Goal: Task Accomplishment & Management: Manage account settings

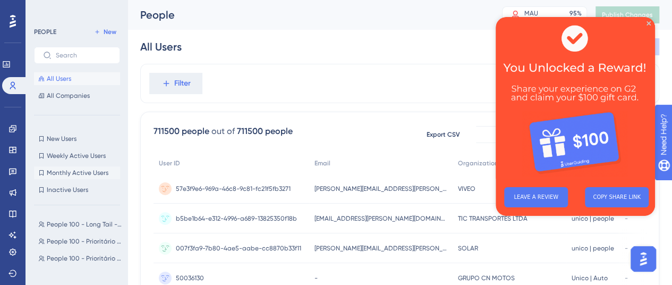
click at [62, 170] on span "Monthly Active Users" at bounding box center [78, 172] width 62 height 8
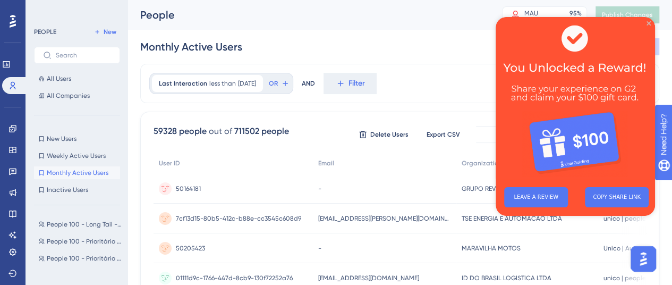
click at [648, 22] on icon "Close Preview" at bounding box center [648, 23] width 4 height 4
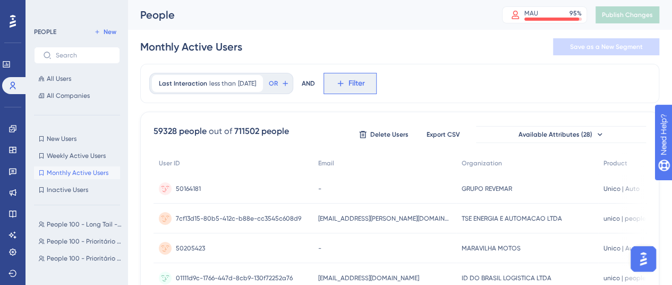
click at [376, 82] on button "Filter" at bounding box center [349, 83] width 53 height 21
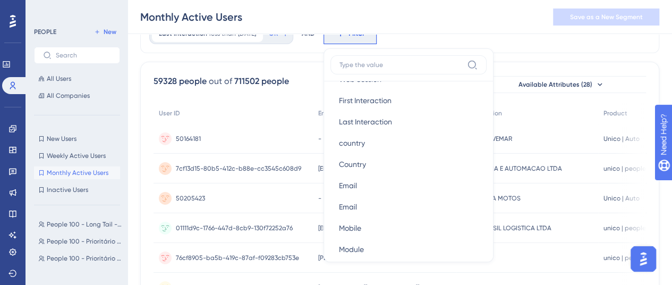
scroll to position [584, 0]
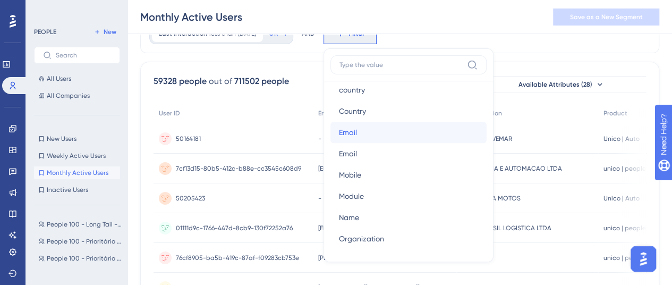
click at [377, 136] on button "Email Email" at bounding box center [408, 132] width 156 height 21
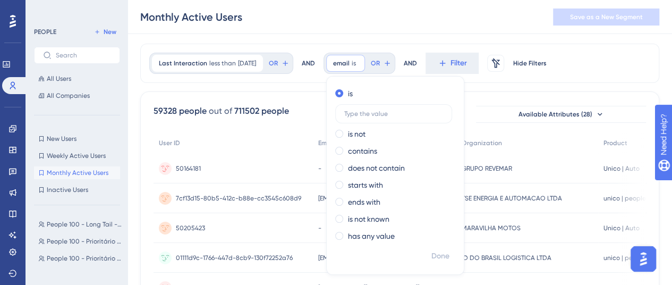
scroll to position [0, 0]
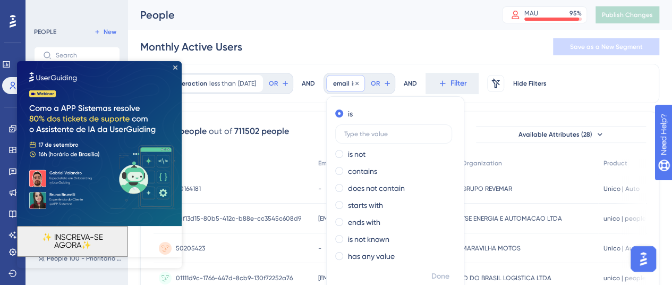
click at [349, 84] on span "email" at bounding box center [341, 83] width 16 height 8
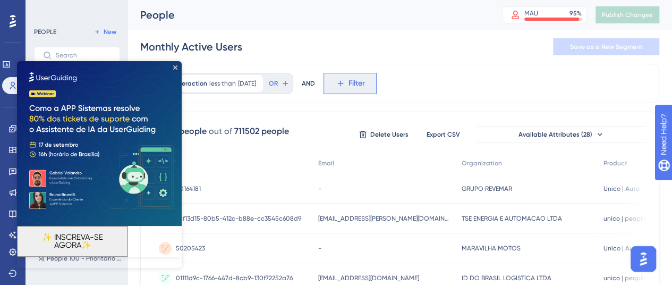
click at [345, 84] on icon at bounding box center [341, 84] width 10 height 10
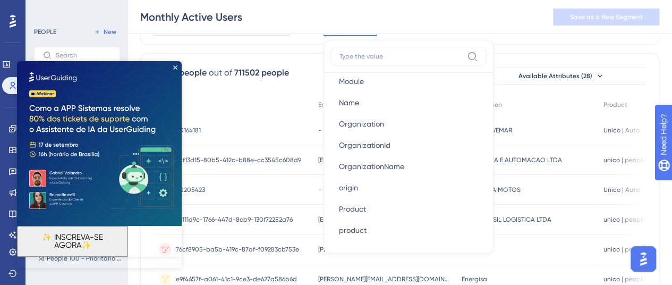
scroll to position [743, 0]
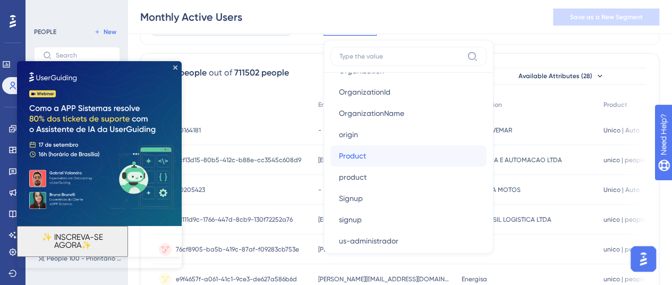
click at [391, 160] on button "Product Product" at bounding box center [408, 155] width 156 height 21
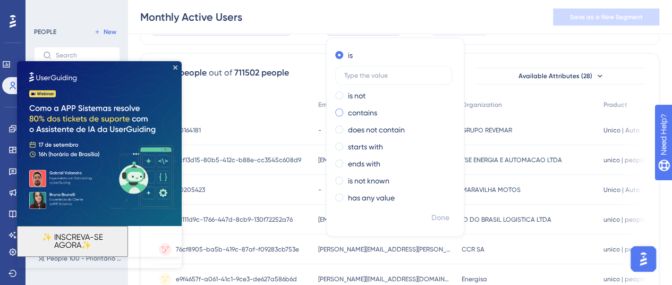
click at [343, 110] on span at bounding box center [339, 112] width 8 height 8
click at [346, 110] on input "radio" at bounding box center [346, 110] width 0 height 0
type input "auto"
click at [449, 220] on span "Done" at bounding box center [440, 217] width 18 height 13
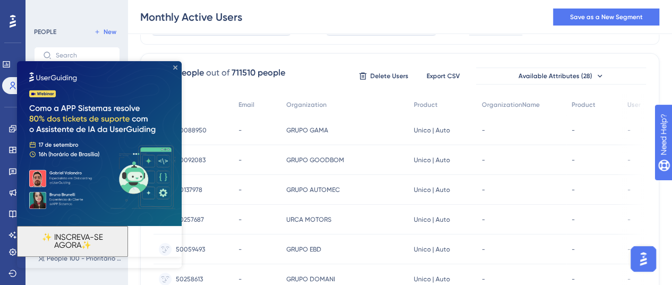
click at [176, 67] on icon "Close Preview" at bounding box center [175, 67] width 4 height 4
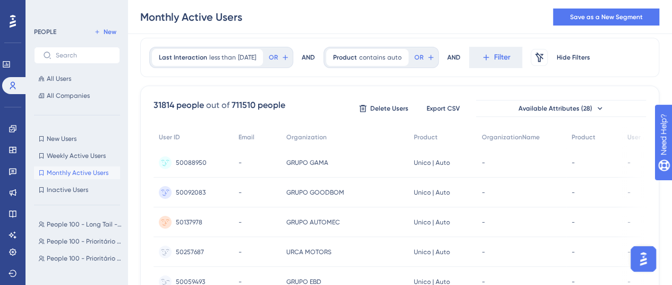
scroll to position [0, 0]
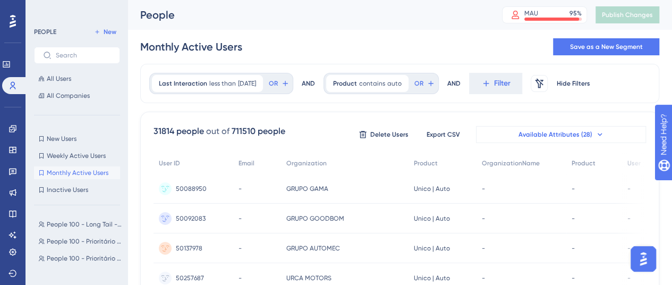
click at [597, 133] on icon at bounding box center [599, 134] width 4 height 3
click at [586, 134] on span "Available Attributes (28)" at bounding box center [555, 134] width 74 height 8
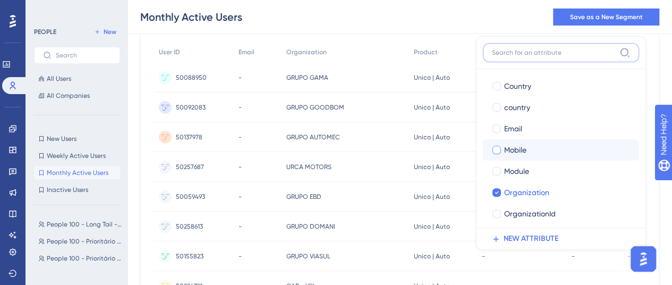
scroll to position [266, 0]
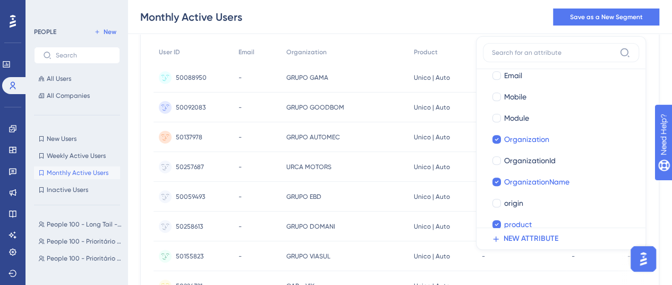
click at [463, 16] on div "Monthly Active Users Save as a New Segment" at bounding box center [399, 17] width 544 height 34
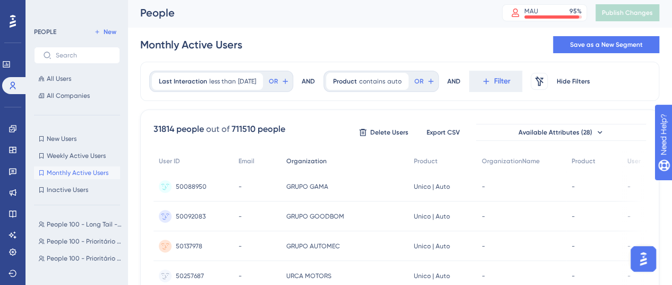
scroll to position [0, 0]
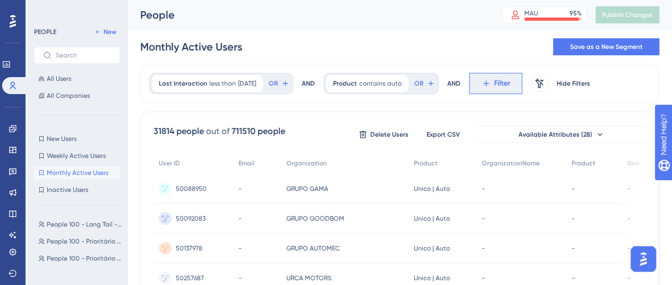
click at [505, 80] on span "Filter" at bounding box center [502, 83] width 16 height 13
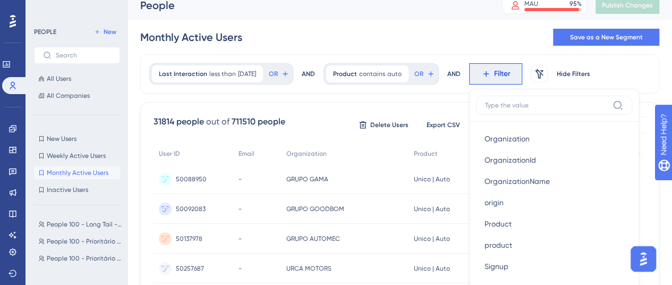
scroll to position [709, 0]
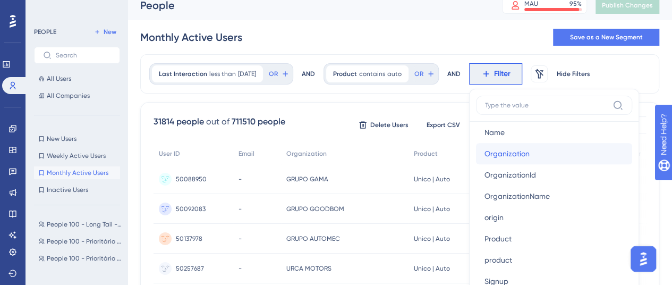
click at [529, 152] on span "Organization" at bounding box center [506, 153] width 45 height 13
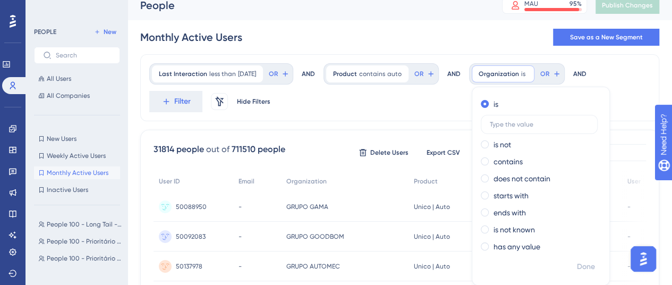
scroll to position [39, 0]
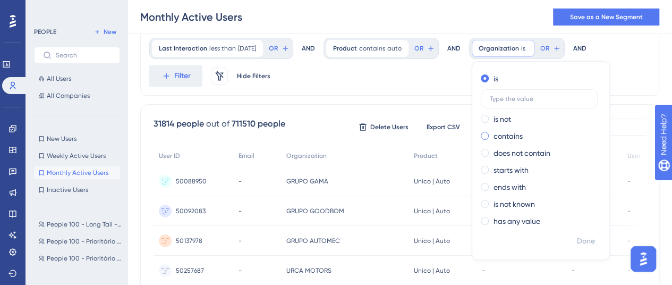
click at [512, 137] on label "contains" at bounding box center [507, 136] width 29 height 13
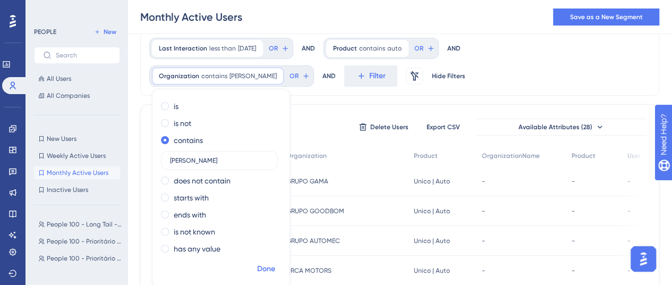
type input "[PERSON_NAME]"
click at [275, 262] on span "Done" at bounding box center [266, 268] width 18 height 13
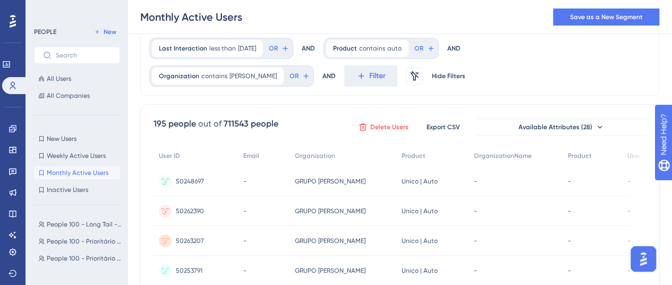
click at [383, 119] on button "Delete Users" at bounding box center [383, 126] width 53 height 17
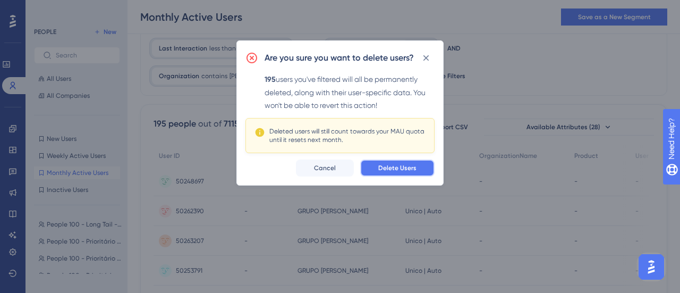
click at [415, 169] on span "Delete Users" at bounding box center [397, 168] width 38 height 8
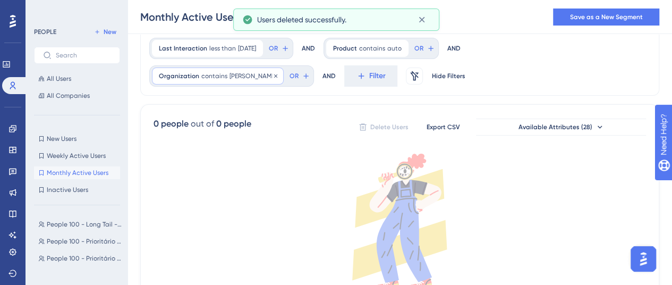
click at [227, 72] on span "contains" at bounding box center [214, 76] width 26 height 8
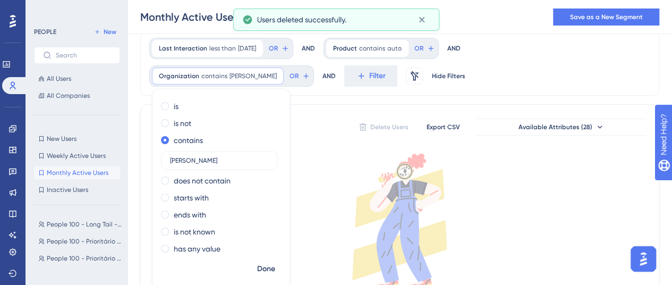
drag, startPoint x: 527, startPoint y: 135, endPoint x: 461, endPoint y: 151, distance: 67.7
click at [461, 151] on div "Last Interaction less than [DATE] [DATE] Remove OR AND Product contains auto au…" at bounding box center [399, 188] width 519 height 319
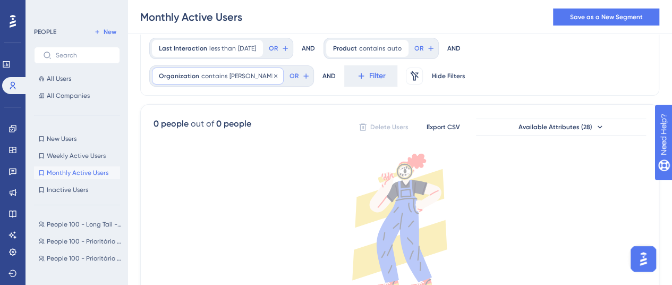
click at [227, 72] on span "contains" at bounding box center [214, 76] width 26 height 8
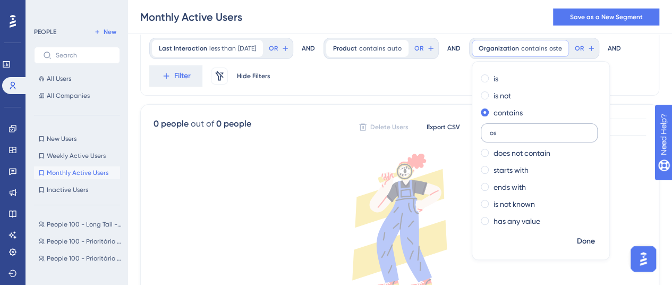
type input "o"
type input "movida"
click at [592, 239] on span "Done" at bounding box center [586, 241] width 18 height 13
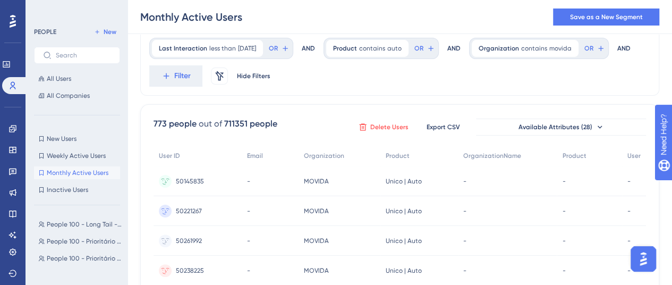
click at [371, 126] on span "Delete Users" at bounding box center [389, 127] width 38 height 8
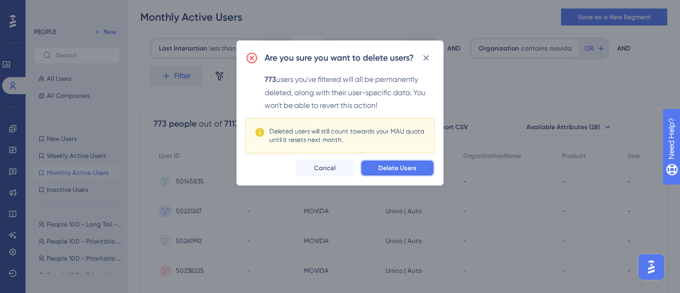
click at [404, 167] on span "Delete Users" at bounding box center [397, 168] width 38 height 8
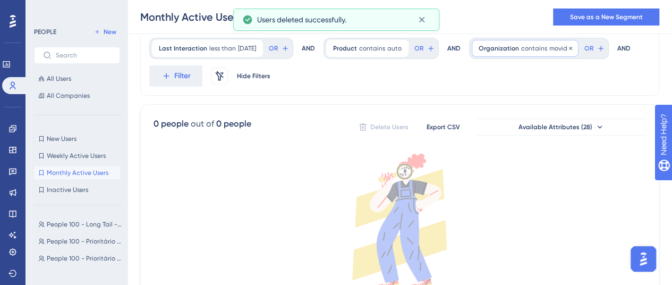
click at [565, 48] on span "movida" at bounding box center [560, 48] width 22 height 8
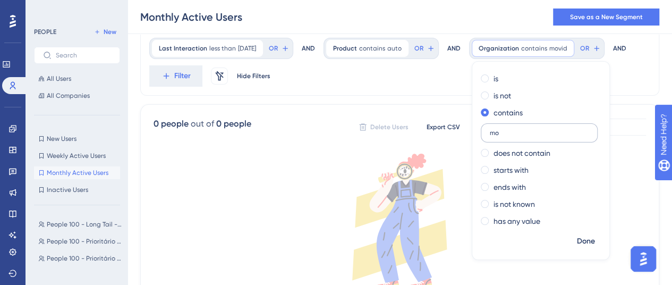
type input "m"
type input "sinal"
click at [590, 239] on span "Done" at bounding box center [586, 241] width 18 height 13
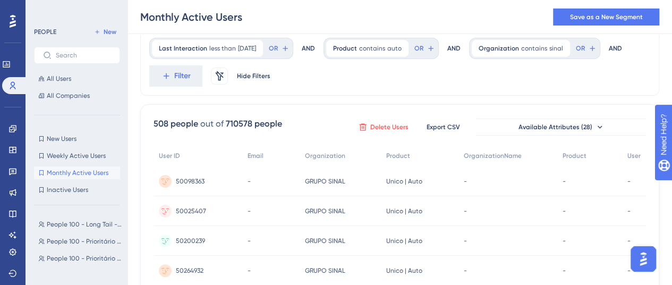
click at [382, 126] on span "Delete Users" at bounding box center [389, 127] width 38 height 8
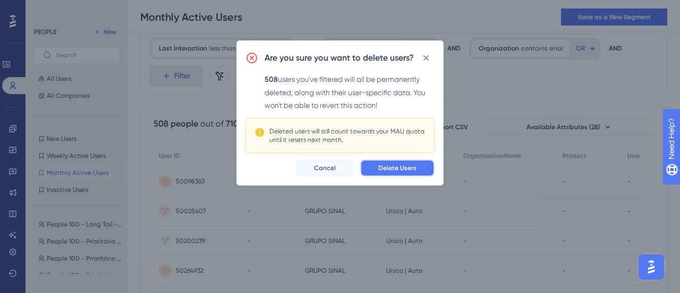
click at [393, 165] on span "Delete Users" at bounding box center [397, 168] width 38 height 8
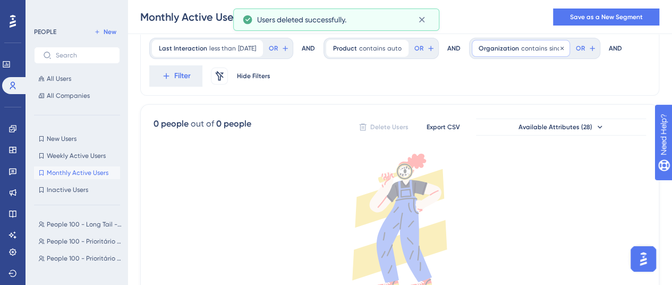
click at [547, 47] on span "contains" at bounding box center [534, 48] width 26 height 8
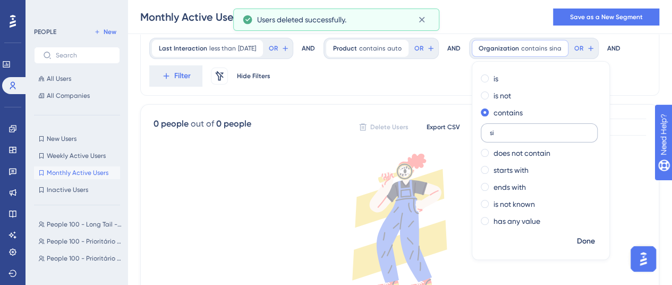
type input "s"
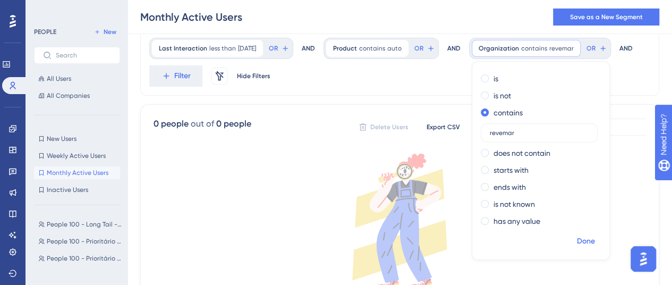
type input "revemar"
click at [592, 238] on span "Done" at bounding box center [586, 241] width 18 height 13
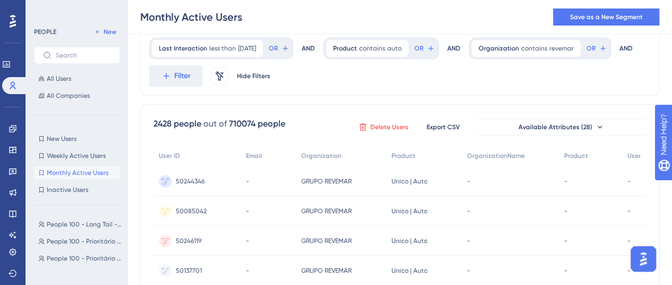
click at [379, 124] on span "Delete Users" at bounding box center [389, 127] width 38 height 8
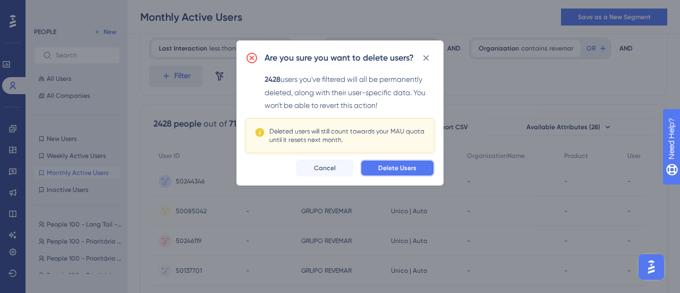
click at [397, 165] on span "Delete Users" at bounding box center [397, 168] width 38 height 8
